Goal: Information Seeking & Learning: Check status

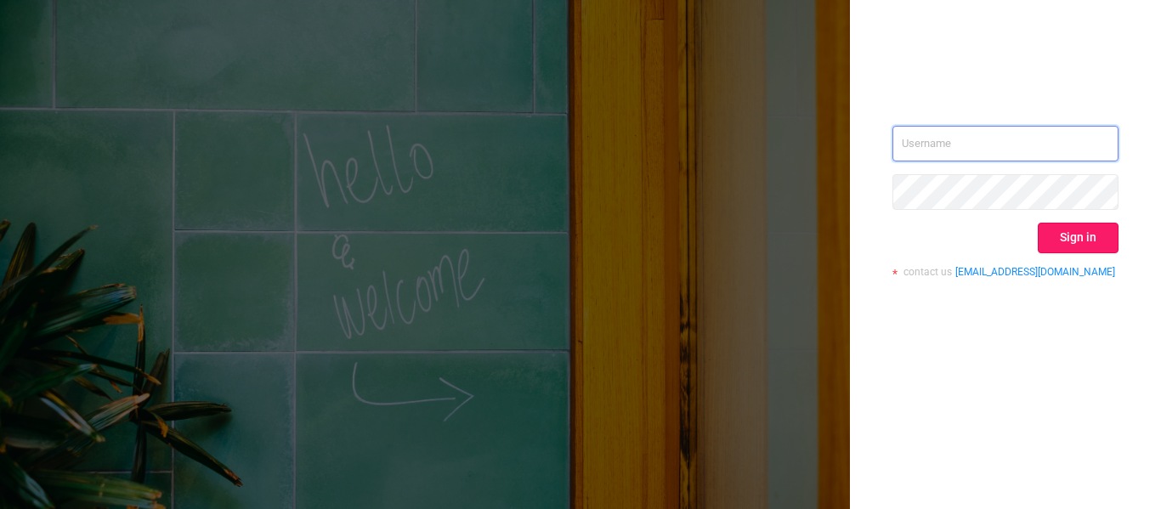
type input "[EMAIL_ADDRESS][DOMAIN_NAME]"
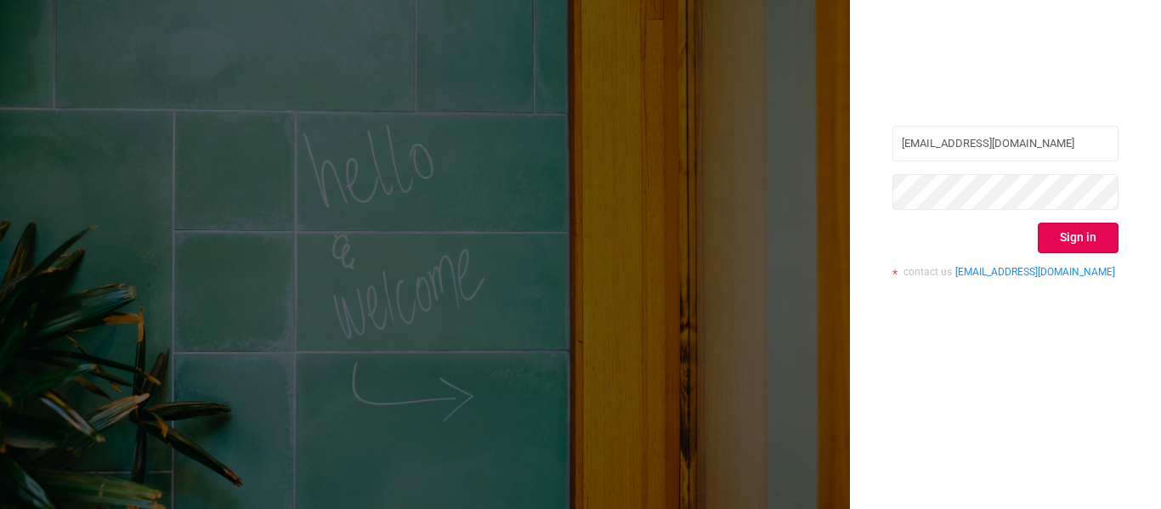
click at [1097, 238] on button "Sign in" at bounding box center [1078, 238] width 81 height 31
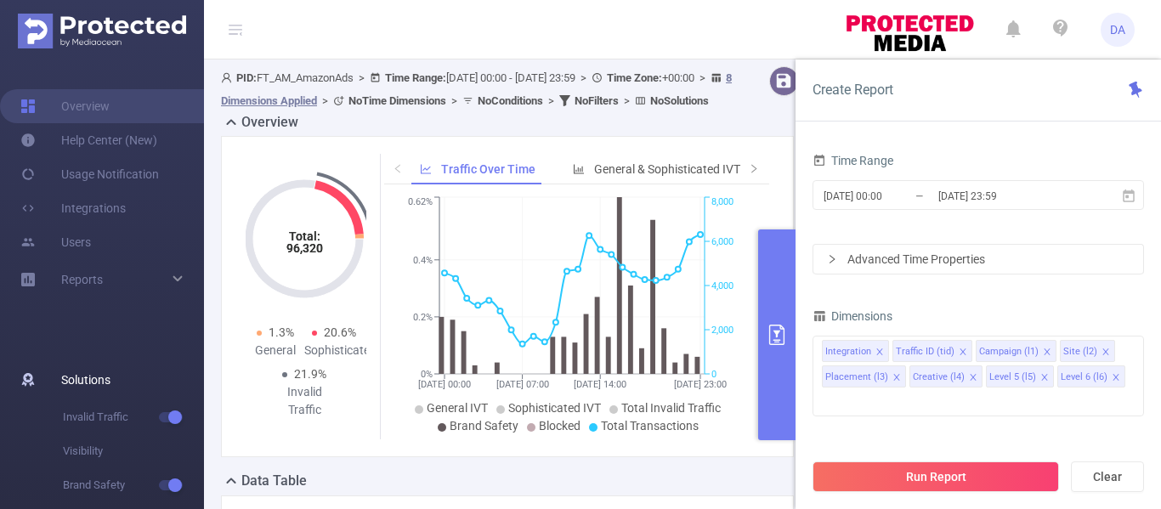
click at [71, 375] on span "Solutions" at bounding box center [85, 380] width 49 height 34
click at [77, 384] on span "Solutions" at bounding box center [85, 380] width 49 height 34
click at [150, 284] on div "Reports" at bounding box center [102, 280] width 204 height 34
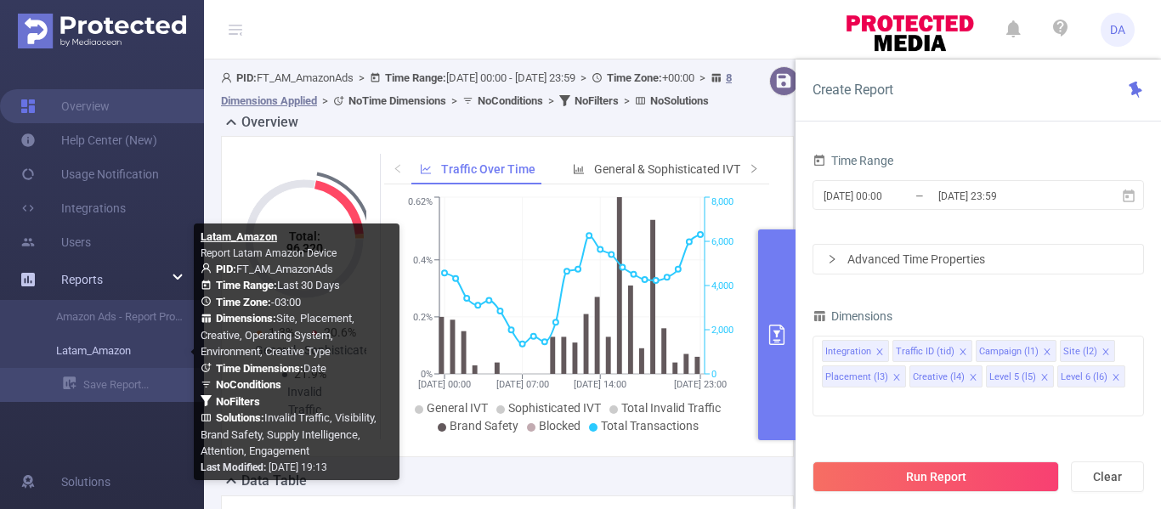
click at [103, 347] on link "Latam_Amazon" at bounding box center [109, 351] width 150 height 34
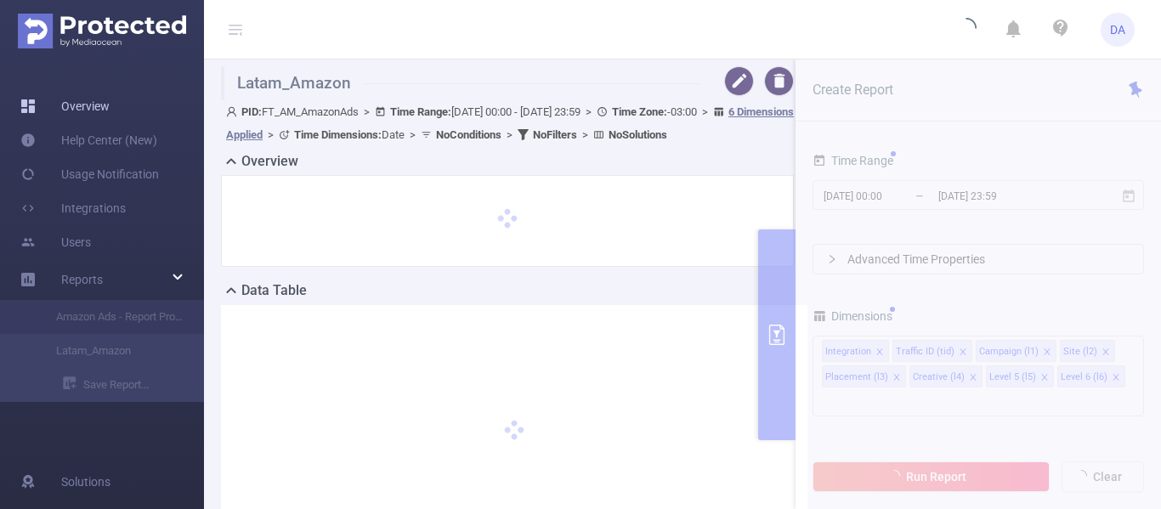
type input "[DATE] 00:00"
type input "[DATE] 23:59"
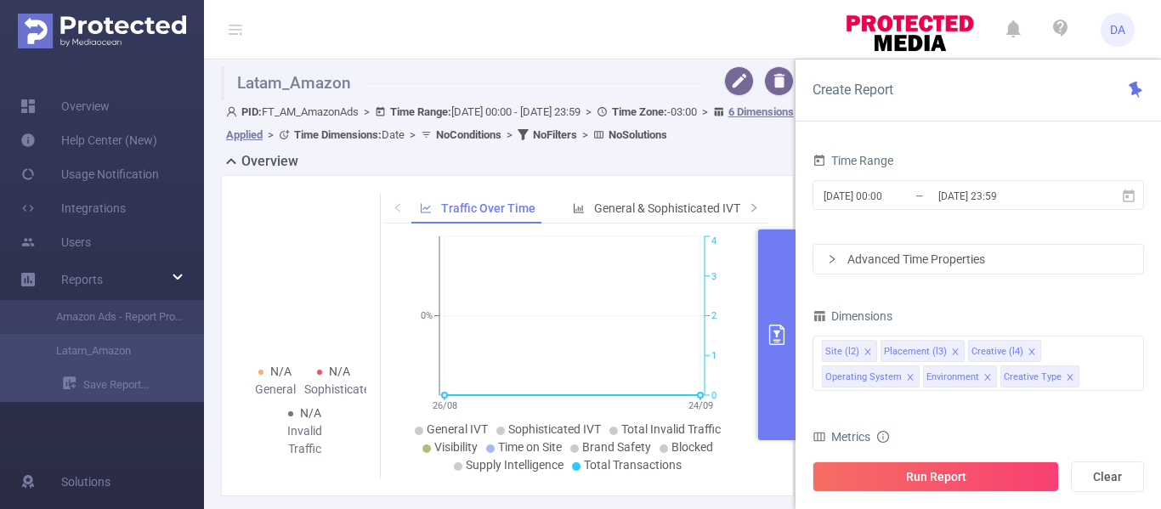
click at [1114, 28] on span "DA" at bounding box center [1117, 30] width 15 height 34
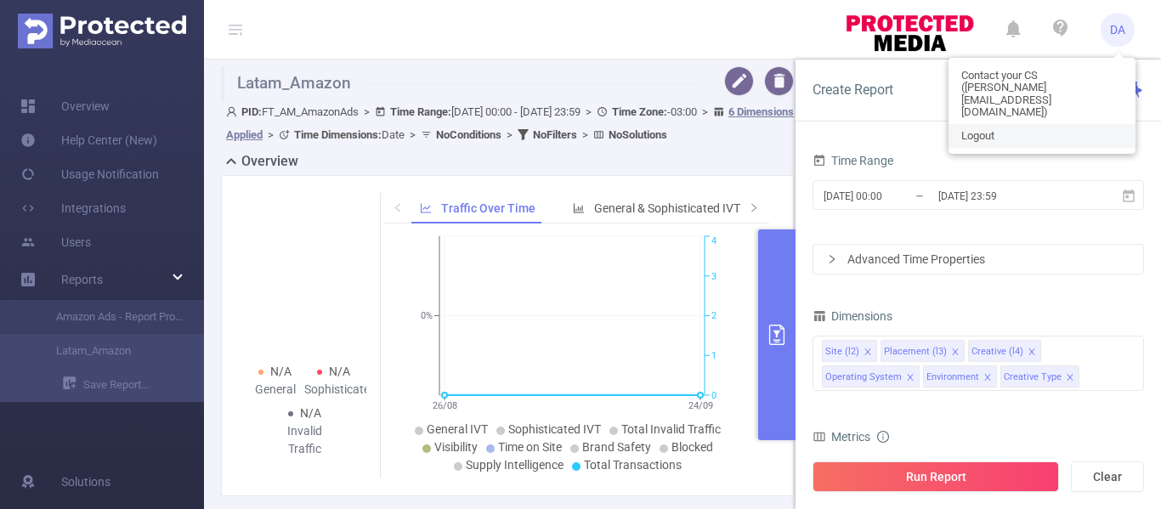
click at [975, 130] on span "Logout" at bounding box center [977, 136] width 33 height 12
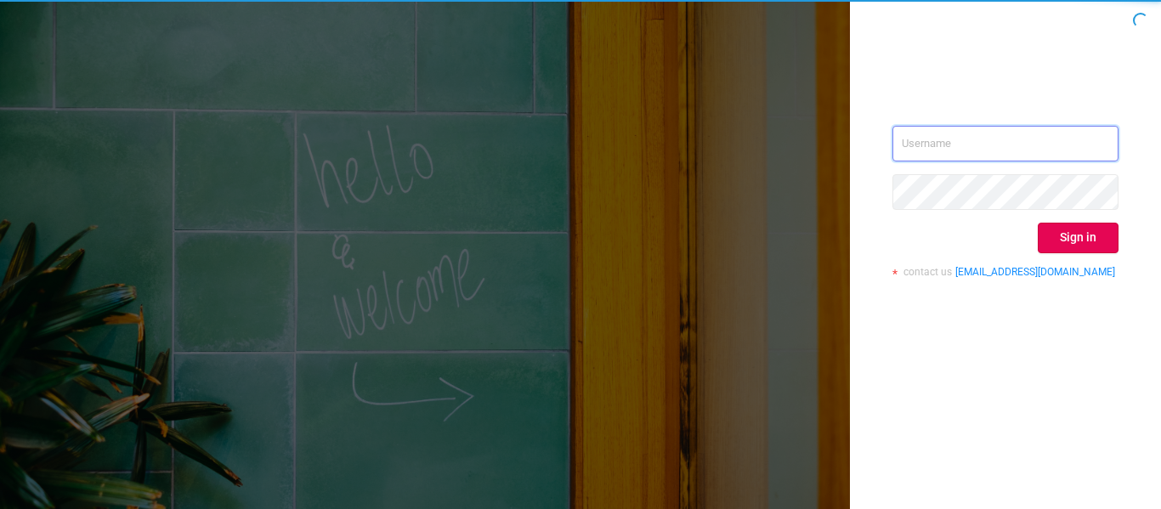
type input "[EMAIL_ADDRESS][DOMAIN_NAME]"
